Goal: Understand process/instructions

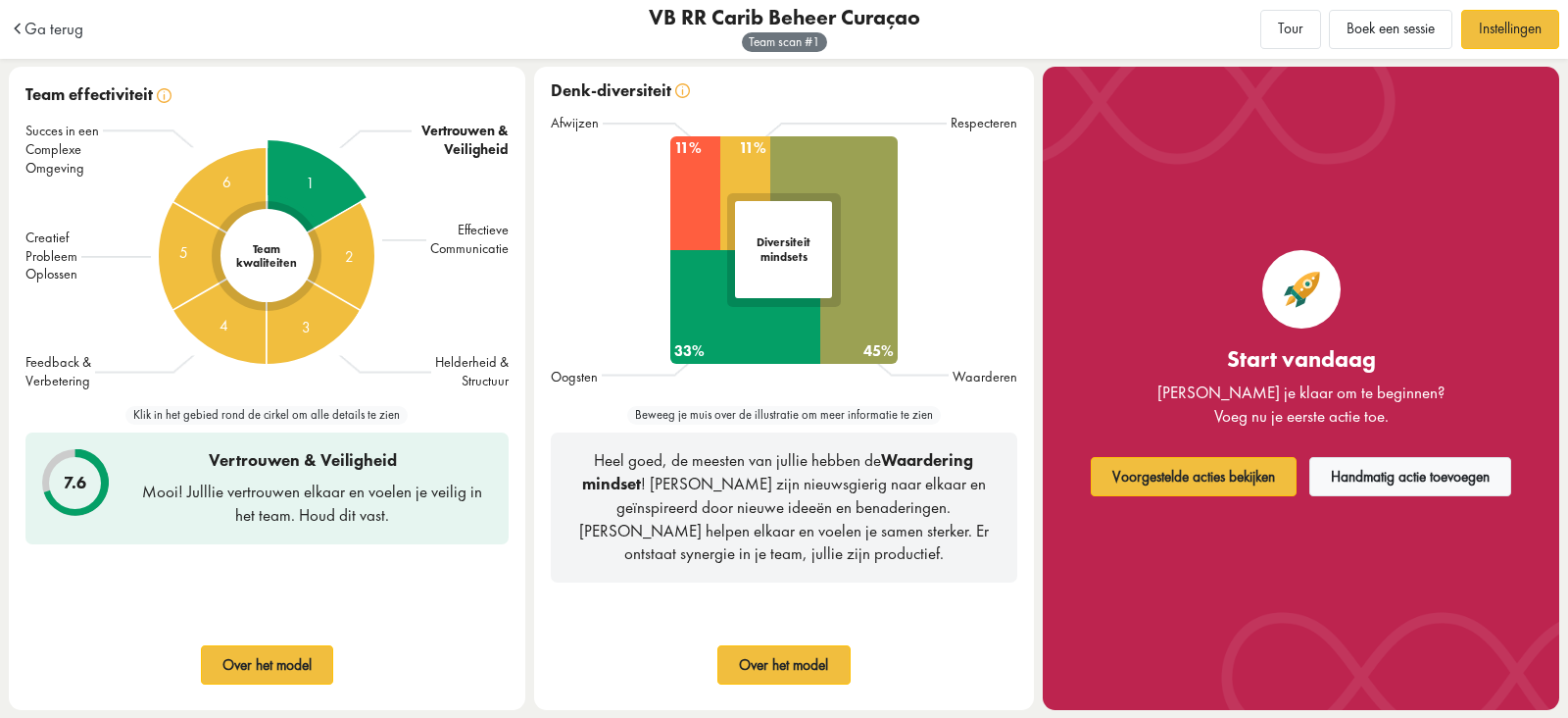
click at [337, 170] on div "1" at bounding box center [267, 256] width 231 height 231
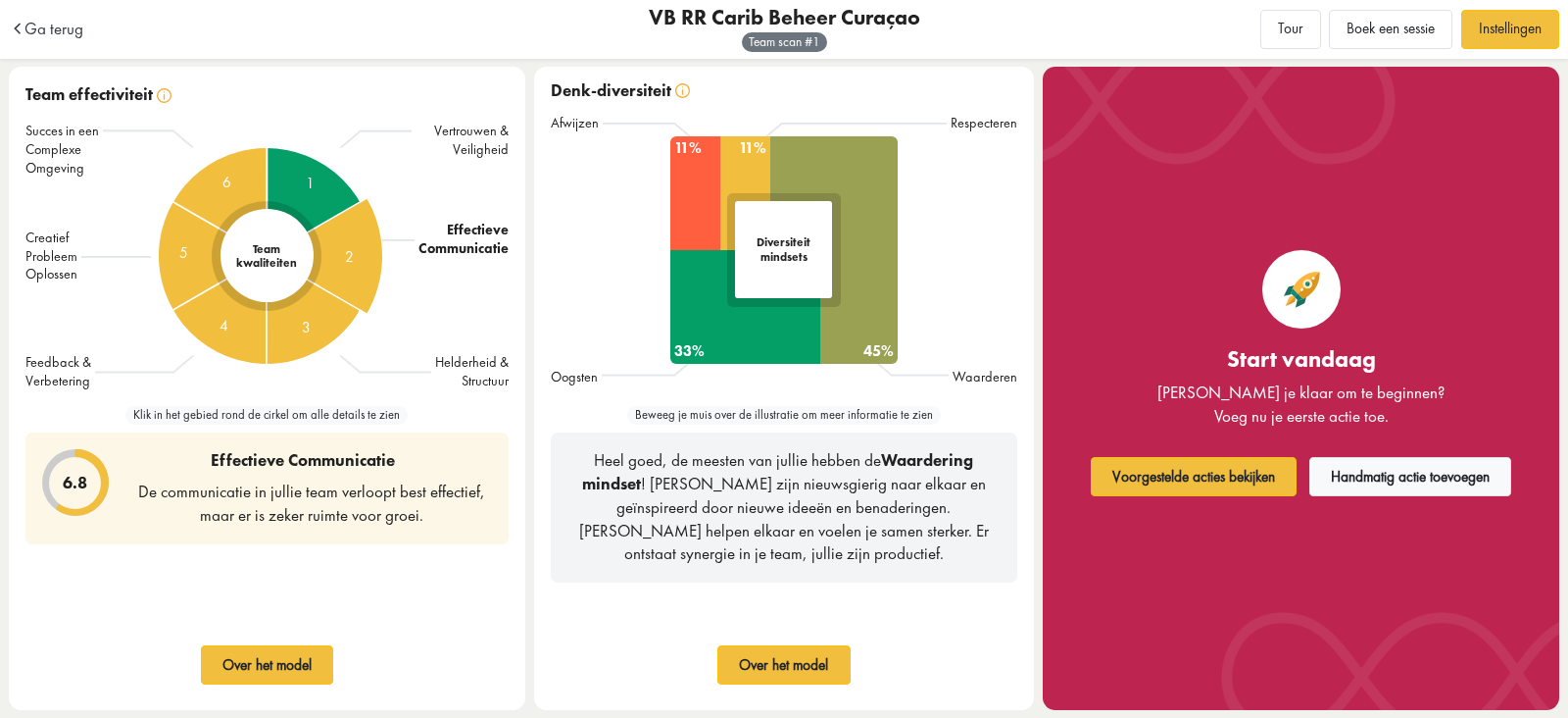
click at [364, 263] on div "2" at bounding box center [266, 255] width 316 height 316
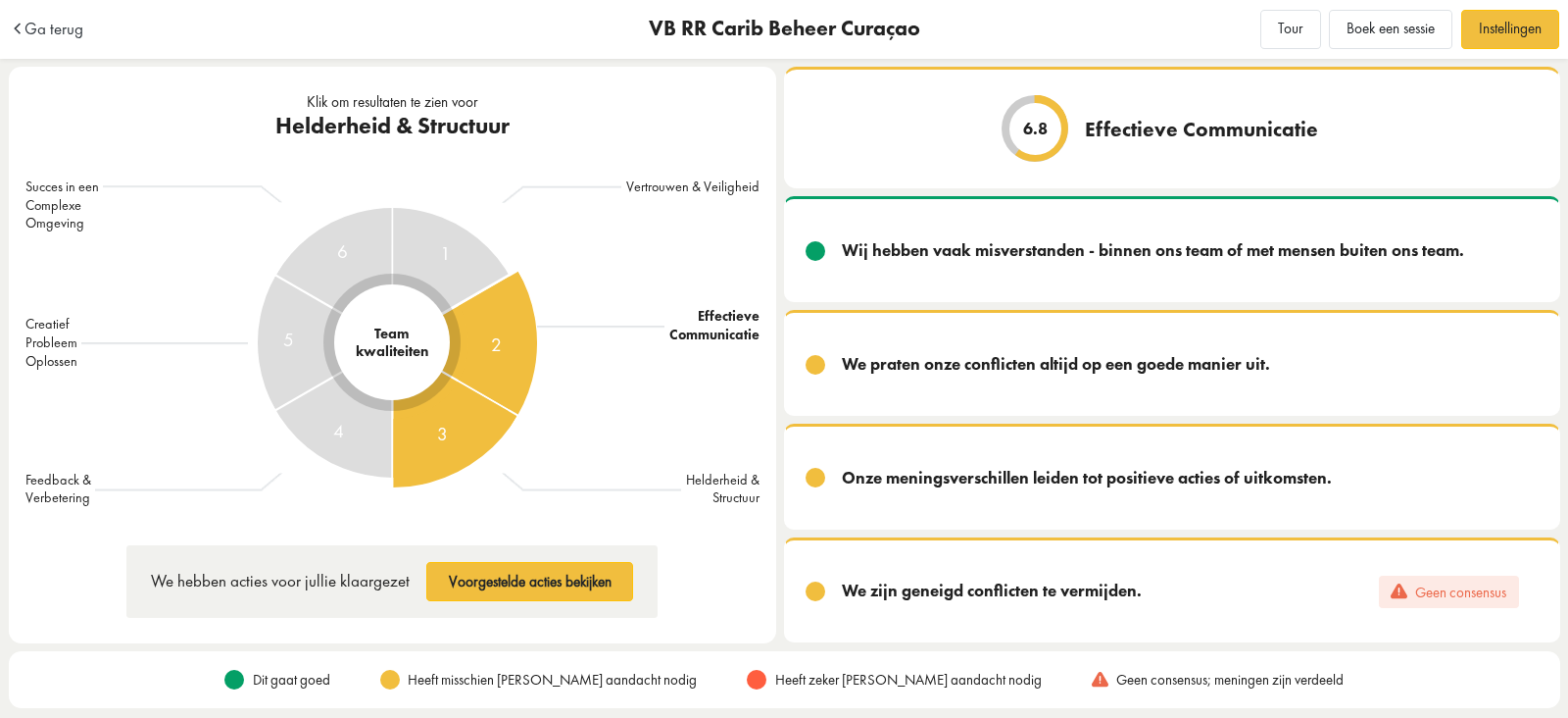
click at [427, 414] on div "3" at bounding box center [392, 343] width 395 height 395
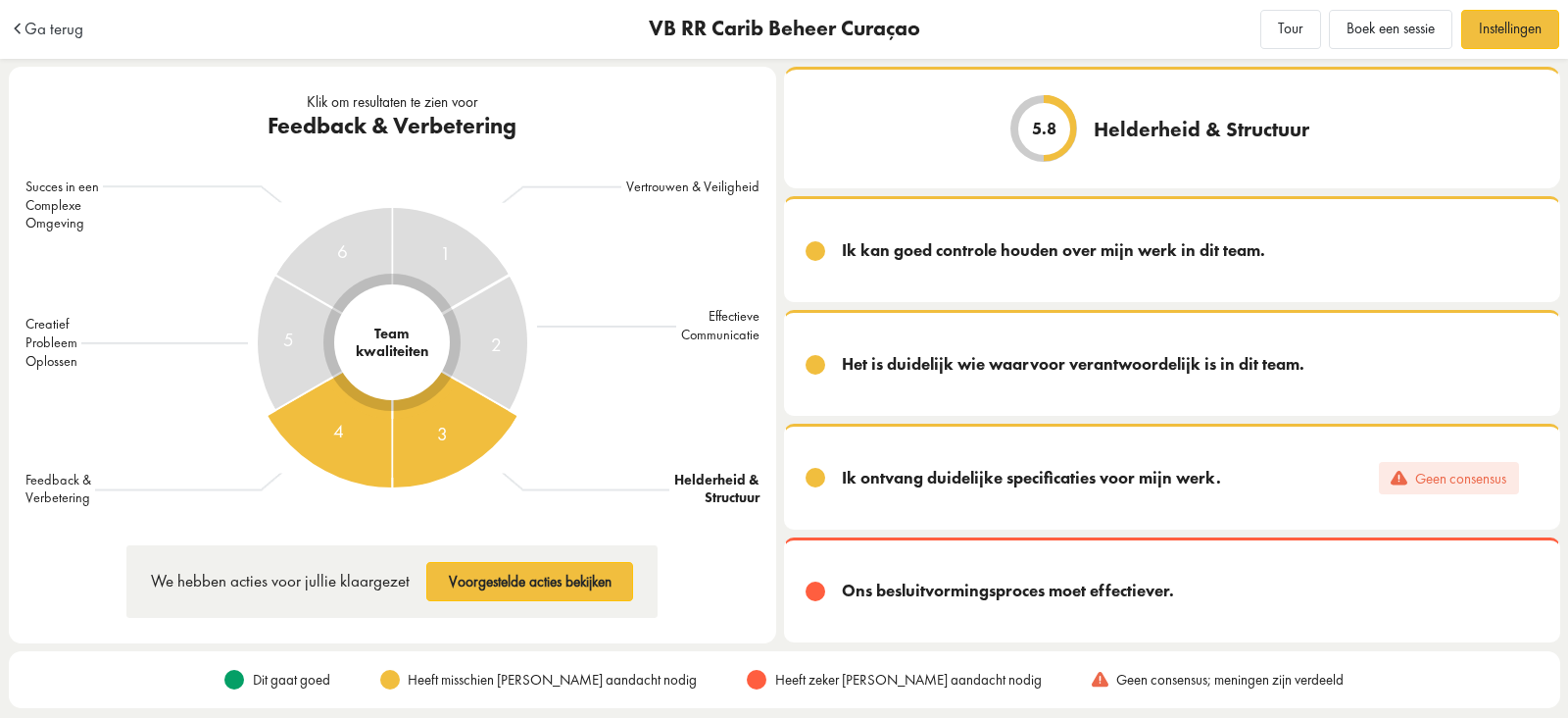
click at [380, 453] on div "4" at bounding box center [392, 343] width 289 height 289
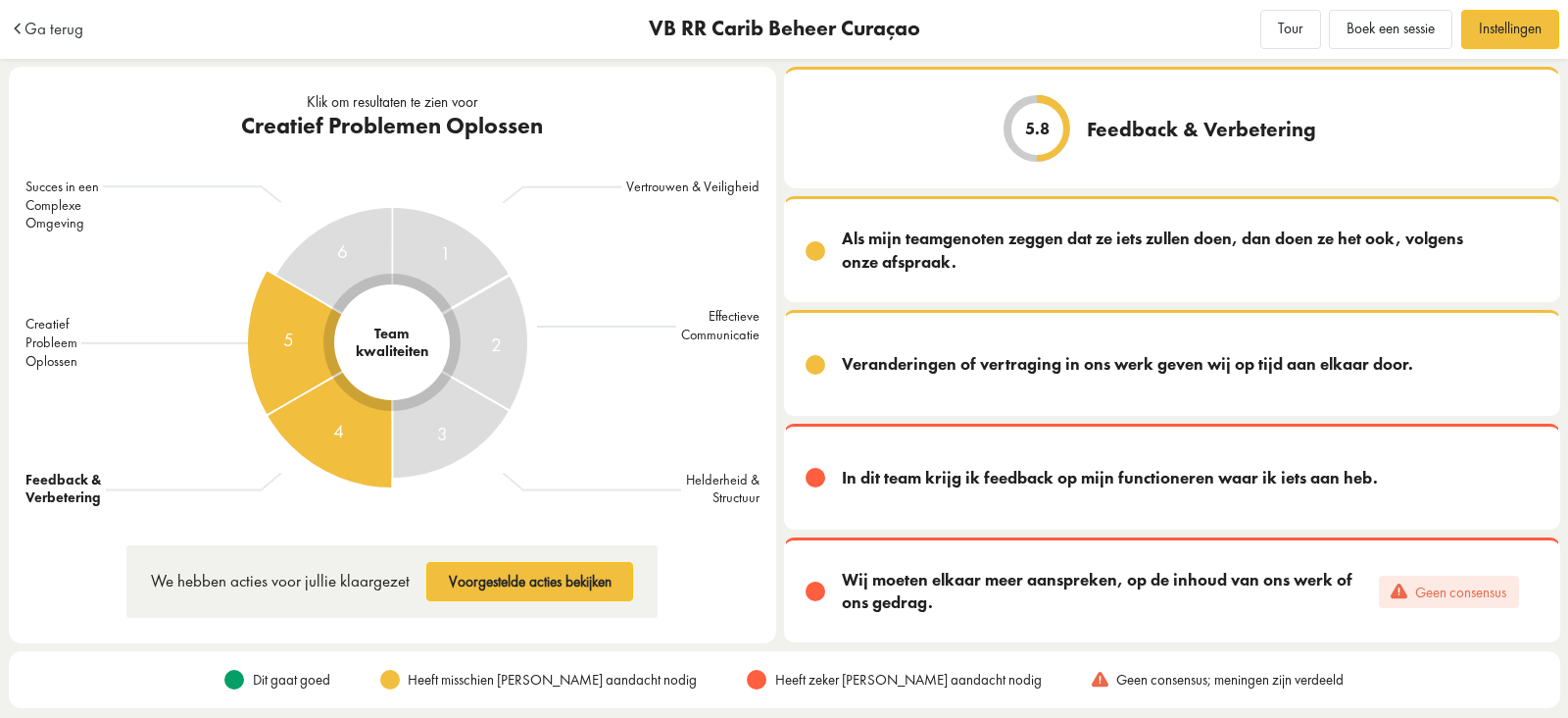
click at [270, 316] on div "5" at bounding box center [392, 343] width 395 height 395
